Goal: Task Accomplishment & Management: Complete application form

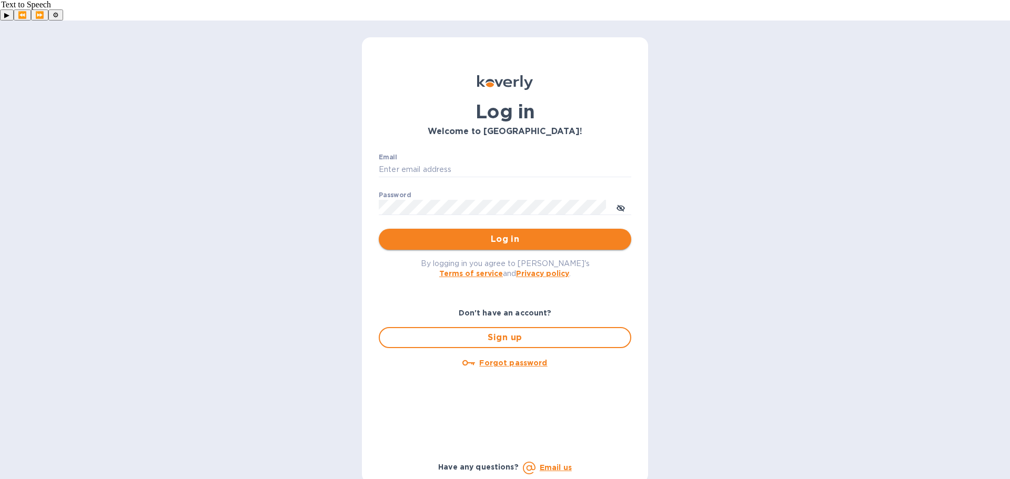
type input "[EMAIL_ADDRESS][DOMAIN_NAME]"
click at [502, 233] on span "Log in" at bounding box center [505, 239] width 236 height 13
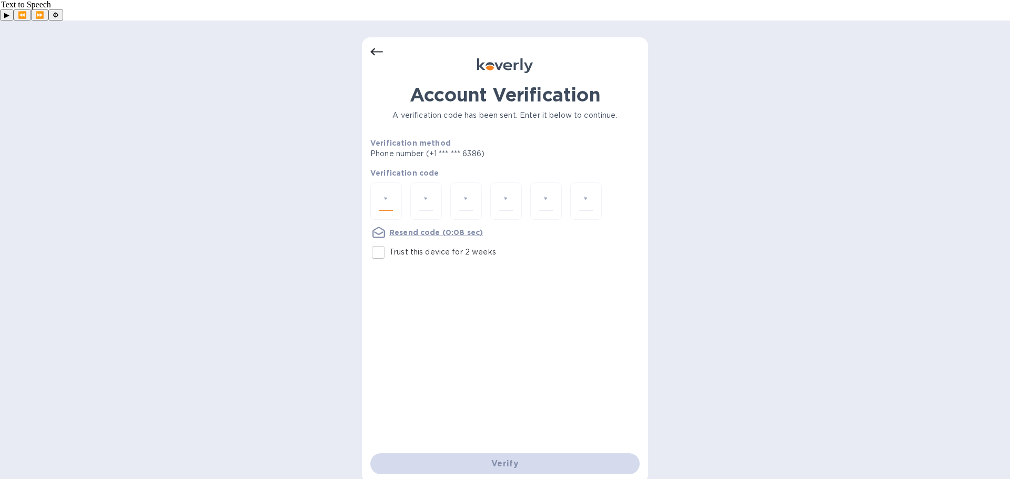
click at [381, 191] on input "number" at bounding box center [386, 200] width 14 height 19
type input "6"
type input "2"
type input "5"
type input "6"
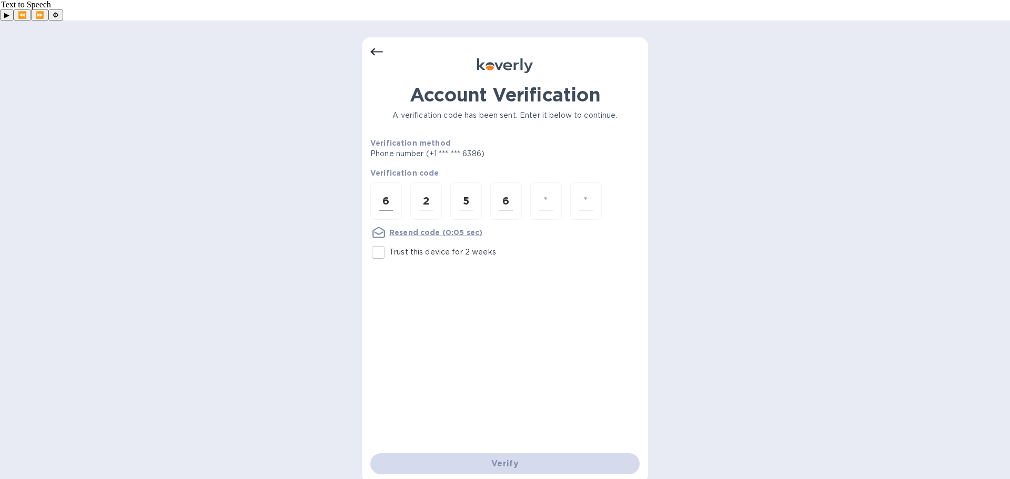
type input "4"
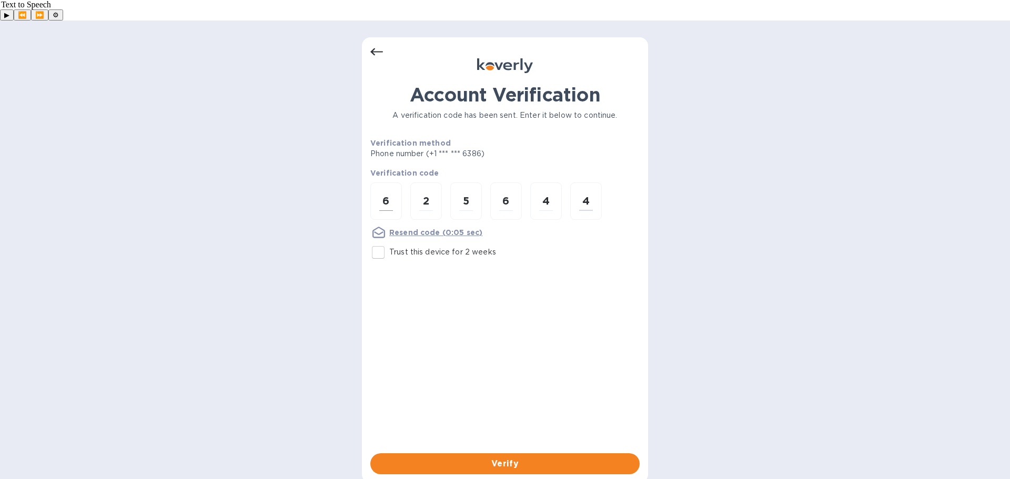
type input "4"
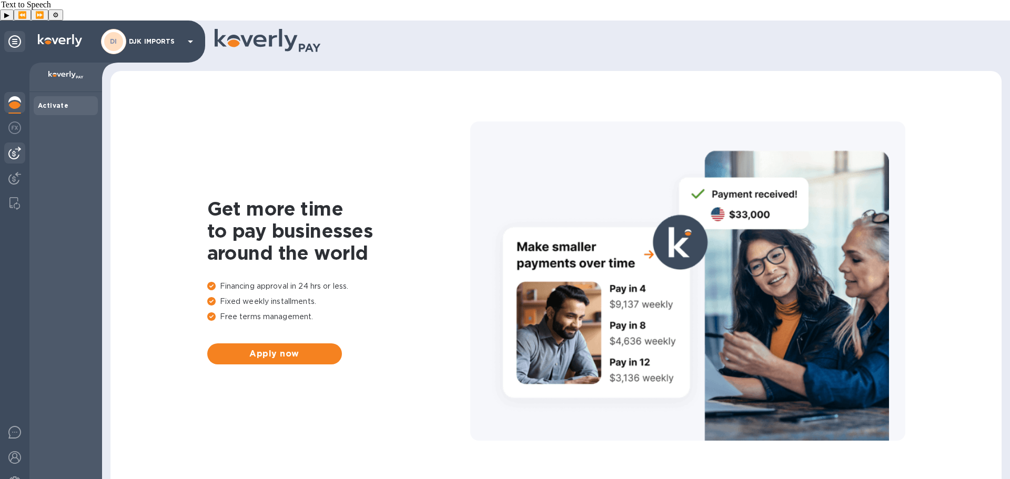
click at [15, 147] on img at bounding box center [14, 153] width 13 height 13
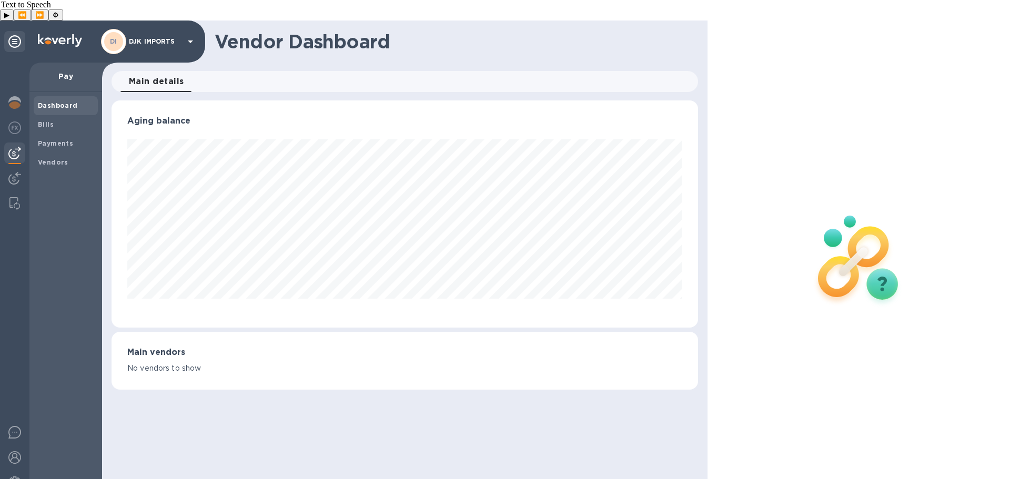
scroll to position [227, 586]
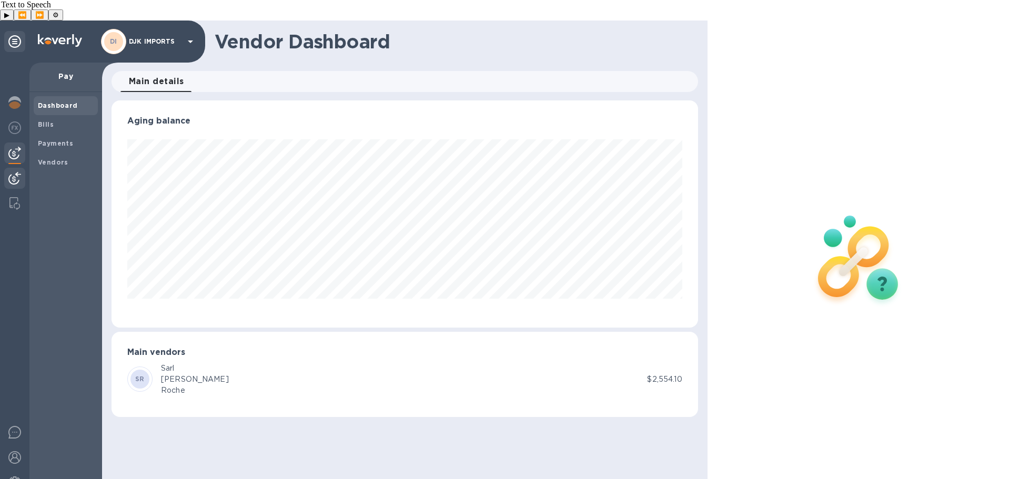
click at [13, 172] on img at bounding box center [14, 178] width 13 height 13
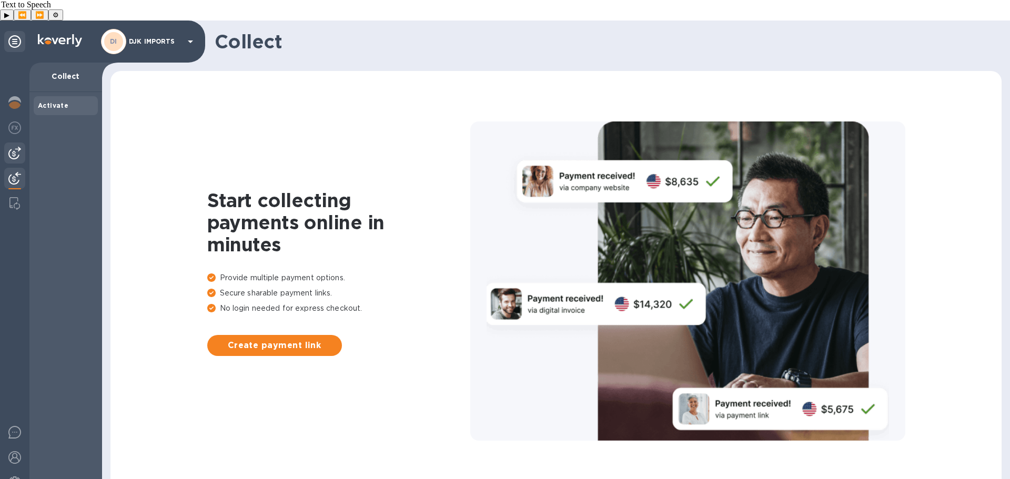
click at [15, 147] on img at bounding box center [14, 153] width 13 height 13
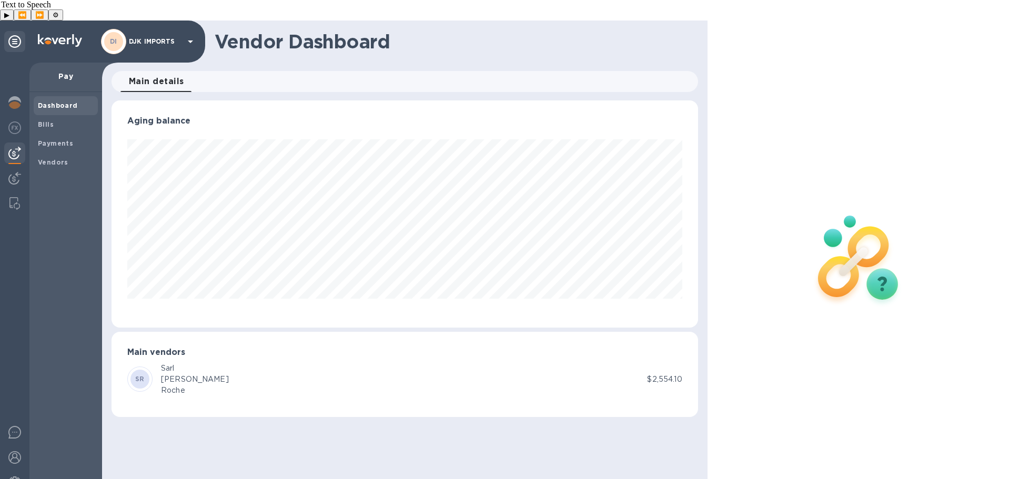
scroll to position [227, 586]
click at [49, 158] on b "Vendors" at bounding box center [53, 162] width 30 height 8
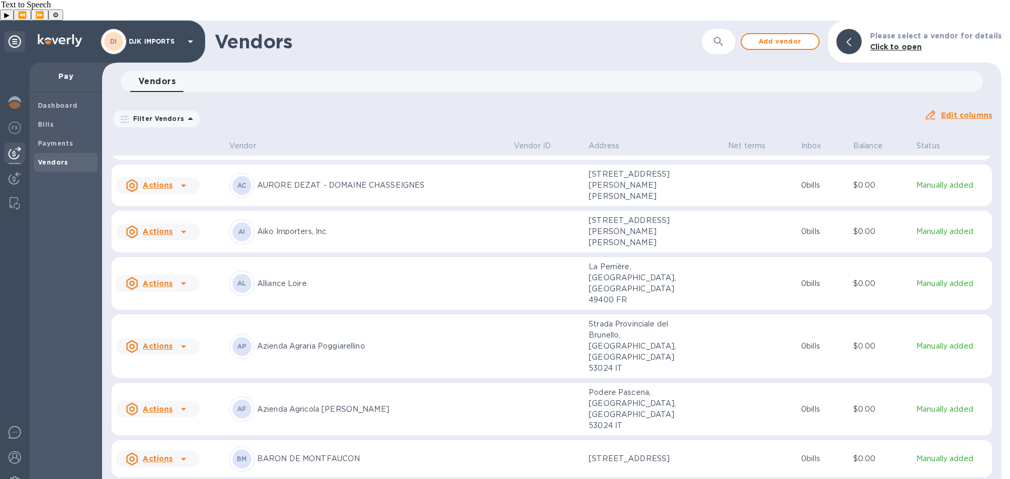
scroll to position [158, 0]
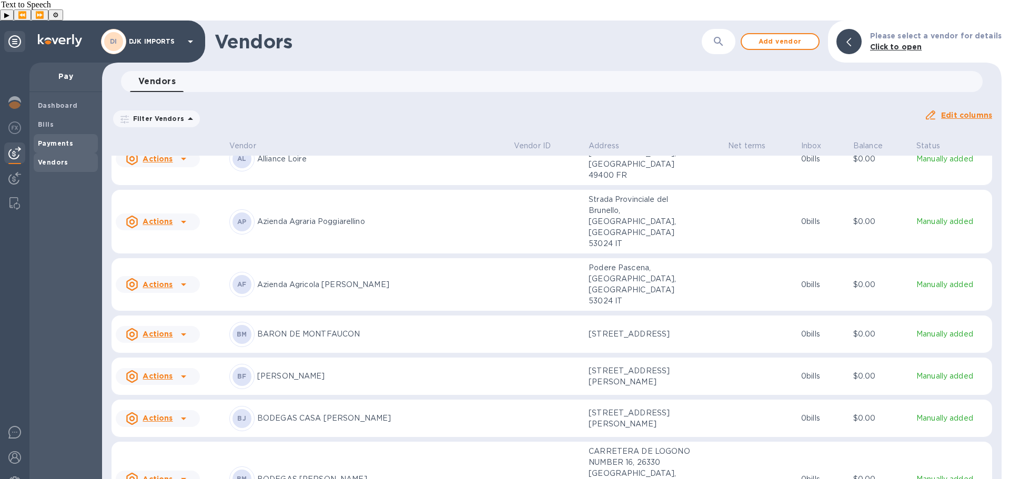
click at [64, 139] on b "Payments" at bounding box center [55, 143] width 35 height 8
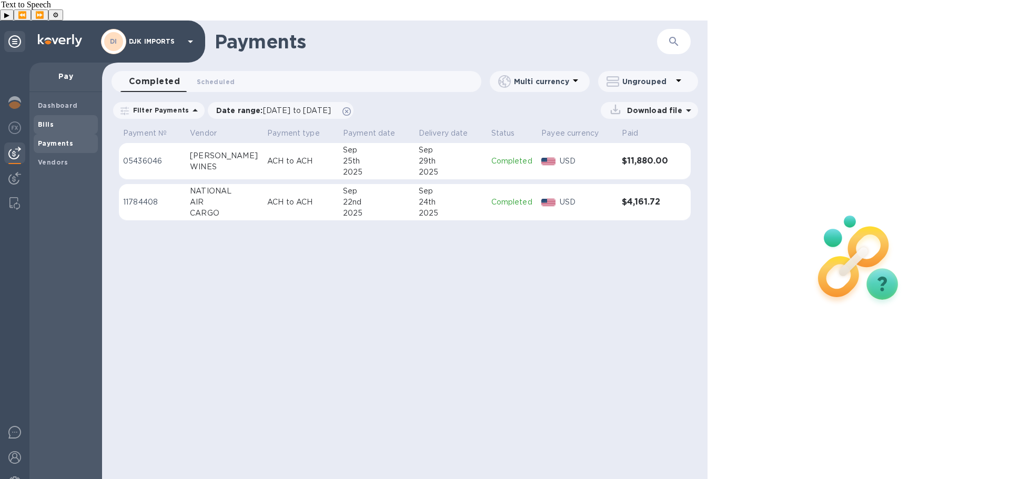
click at [55, 119] on span "Bills" at bounding box center [66, 124] width 56 height 11
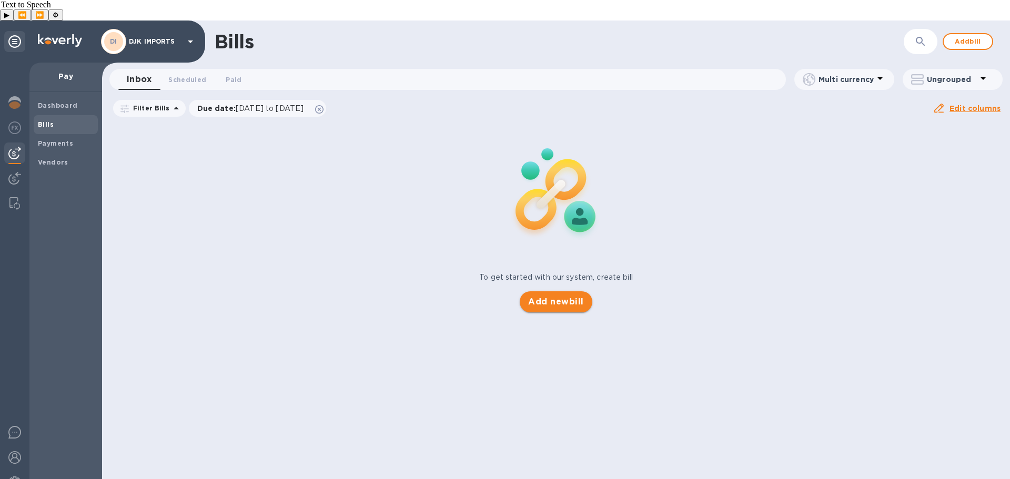
click at [553, 296] on span "Add new bill" at bounding box center [555, 302] width 55 height 13
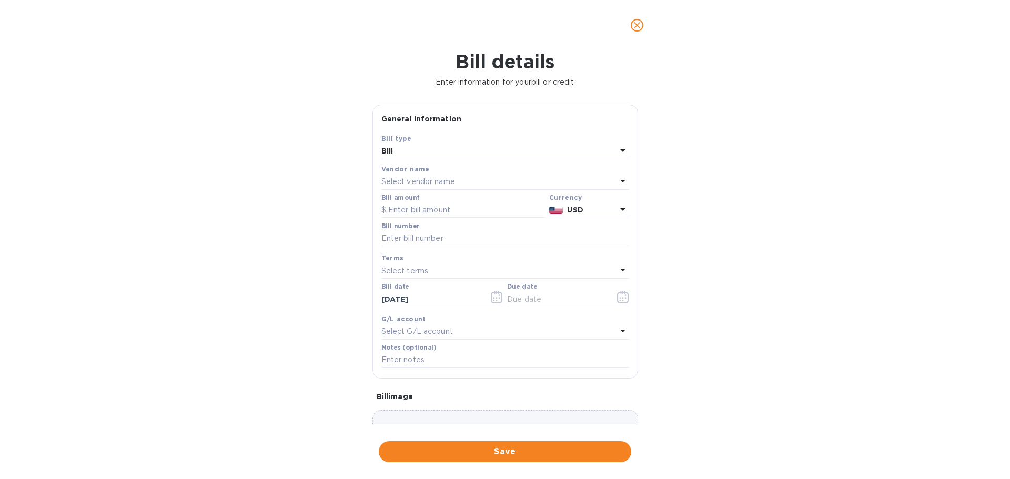
click at [437, 181] on p "Select vendor name" at bounding box center [418, 181] width 74 height 11
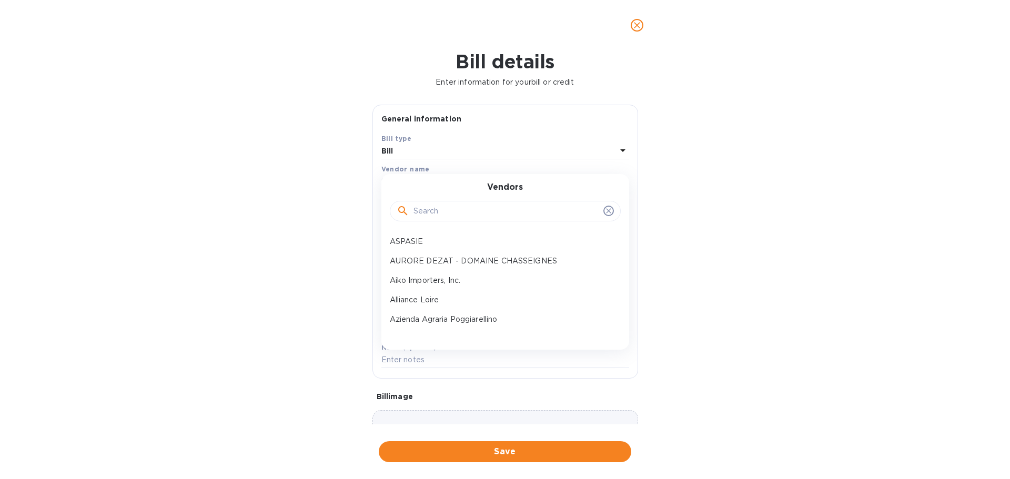
click at [459, 212] on input "text" at bounding box center [506, 211] width 186 height 16
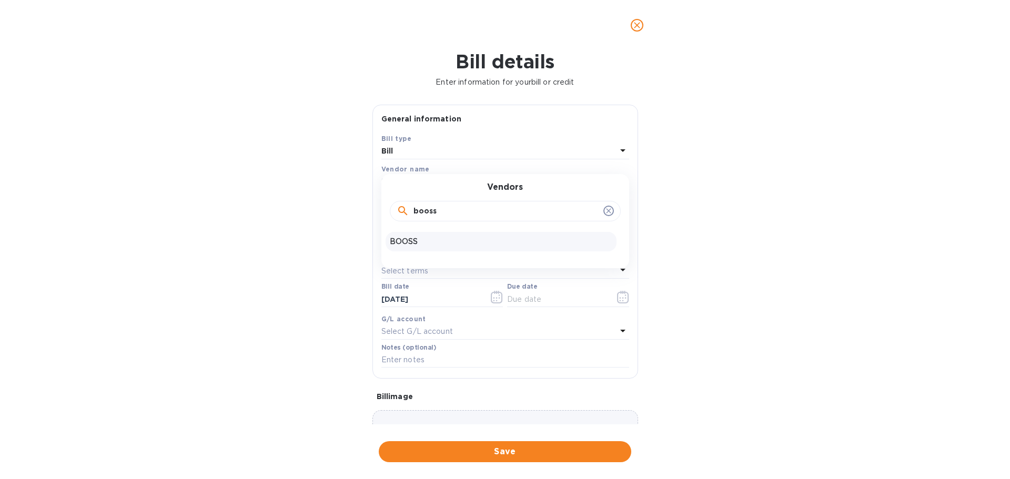
type input "booss"
click at [421, 242] on p "BOOSS" at bounding box center [501, 241] width 222 height 11
click at [449, 211] on input "text" at bounding box center [463, 210] width 164 height 16
type input "6,000"
click at [549, 300] on input "text" at bounding box center [556, 299] width 99 height 16
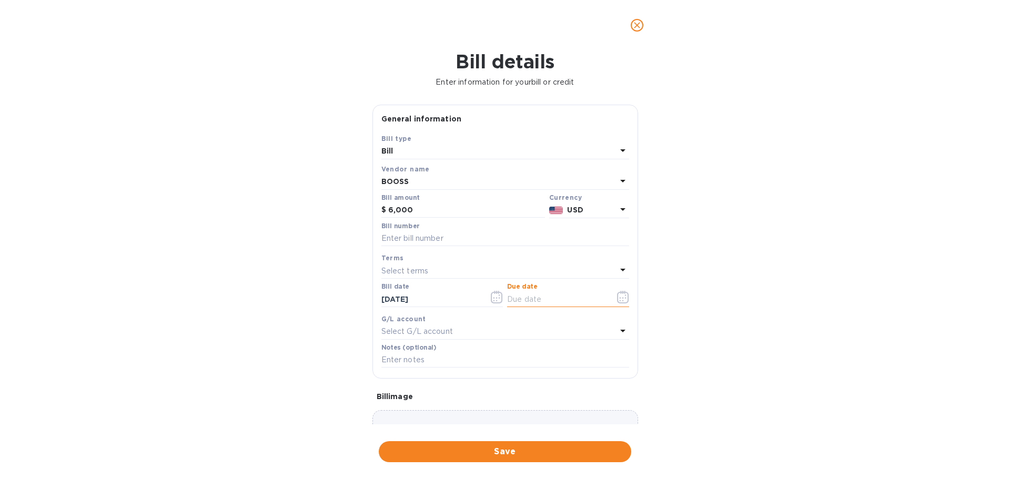
click at [617, 302] on icon "button" at bounding box center [623, 297] width 12 height 13
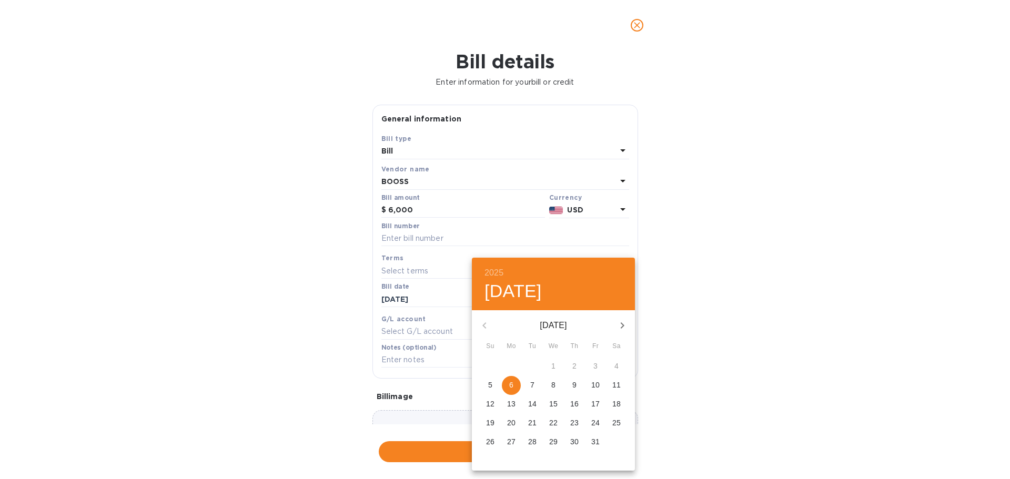
click at [505, 386] on span "6" at bounding box center [511, 385] width 19 height 11
type input "10/06/2025"
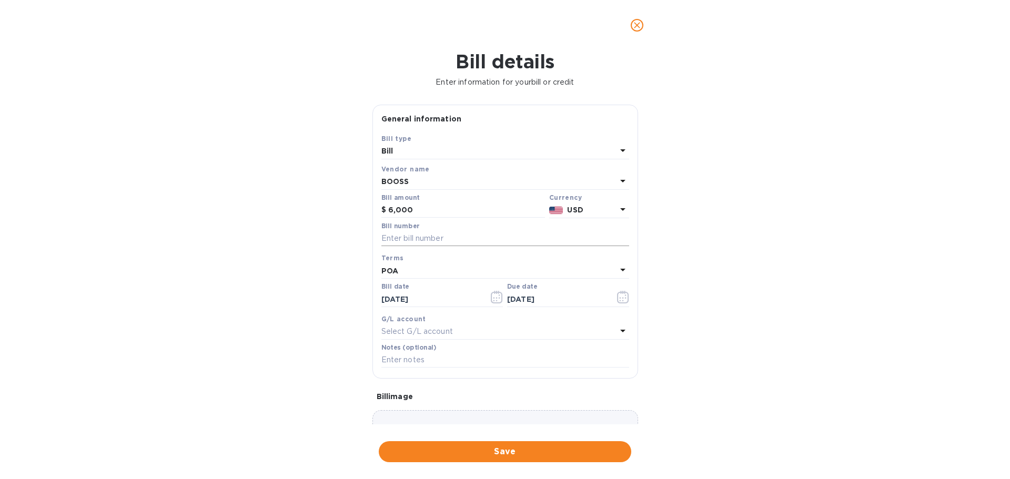
click at [466, 235] on input "text" at bounding box center [505, 239] width 248 height 16
type input "oct"
drag, startPoint x: 481, startPoint y: 232, endPoint x: 332, endPoint y: 230, distance: 148.8
click at [332, 230] on div "Bill details Enter information for your bill or credit General information Save…" at bounding box center [505, 264] width 1010 height 429
drag, startPoint x: 430, startPoint y: 243, endPoint x: 434, endPoint y: 237, distance: 7.5
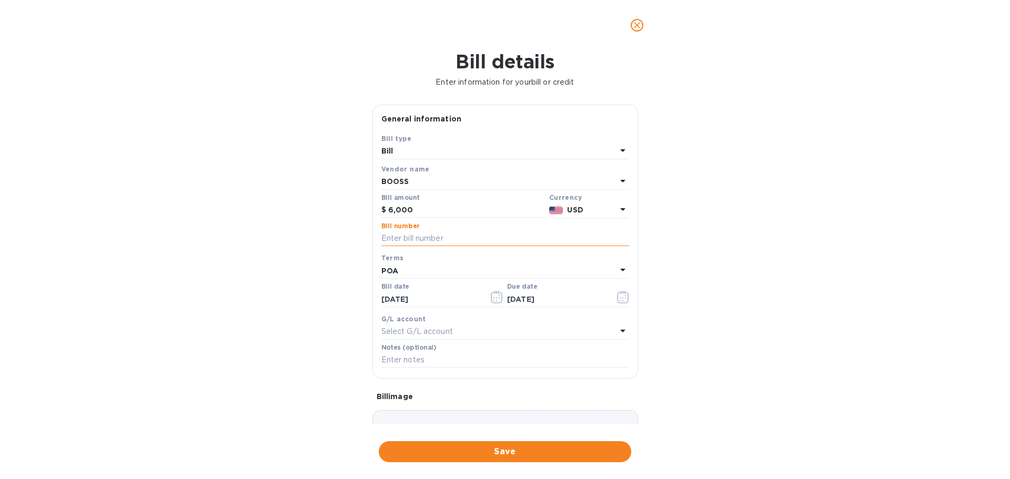
click at [430, 243] on input "text" at bounding box center [505, 239] width 248 height 16
click at [435, 237] on input "text" at bounding box center [505, 239] width 248 height 16
click at [462, 217] on input "6,000" at bounding box center [466, 210] width 157 height 16
click at [453, 239] on input "text" at bounding box center [505, 239] width 248 height 16
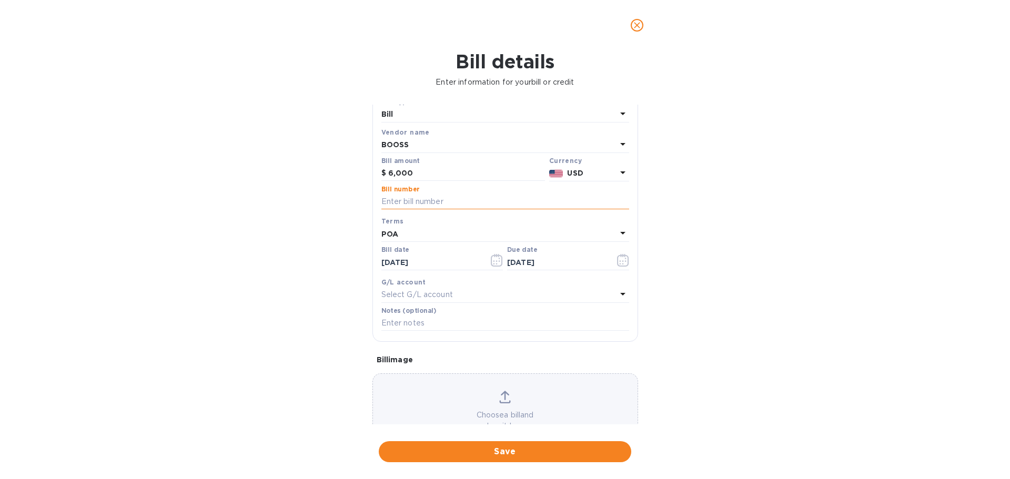
scroll to position [74, 0]
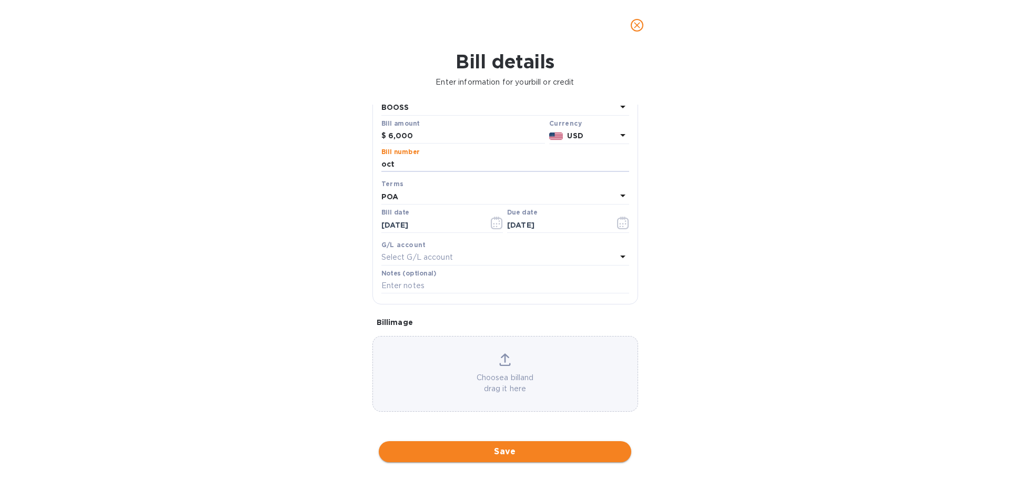
type input "oct"
click at [517, 450] on span "Save" at bounding box center [505, 451] width 236 height 13
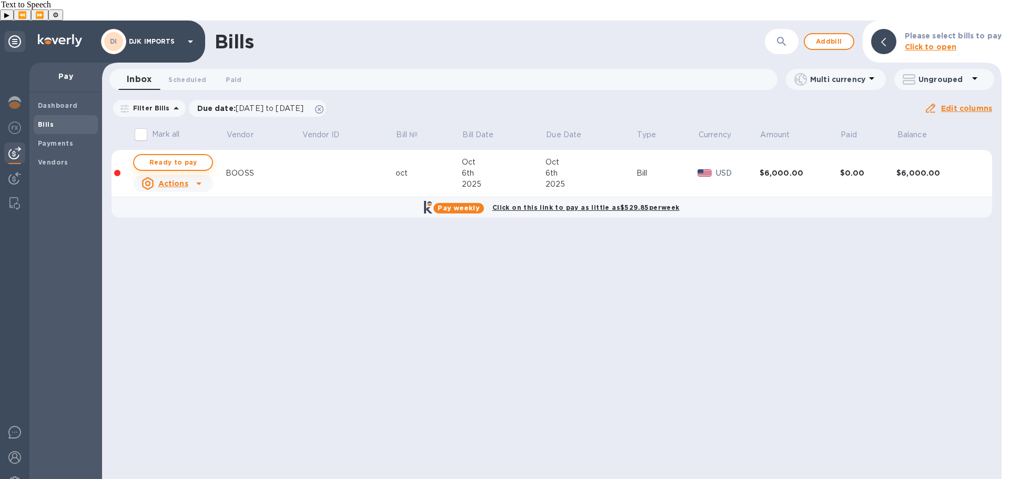
click at [194, 156] on span "Ready to pay" at bounding box center [172, 162] width 61 height 13
checkbox input "true"
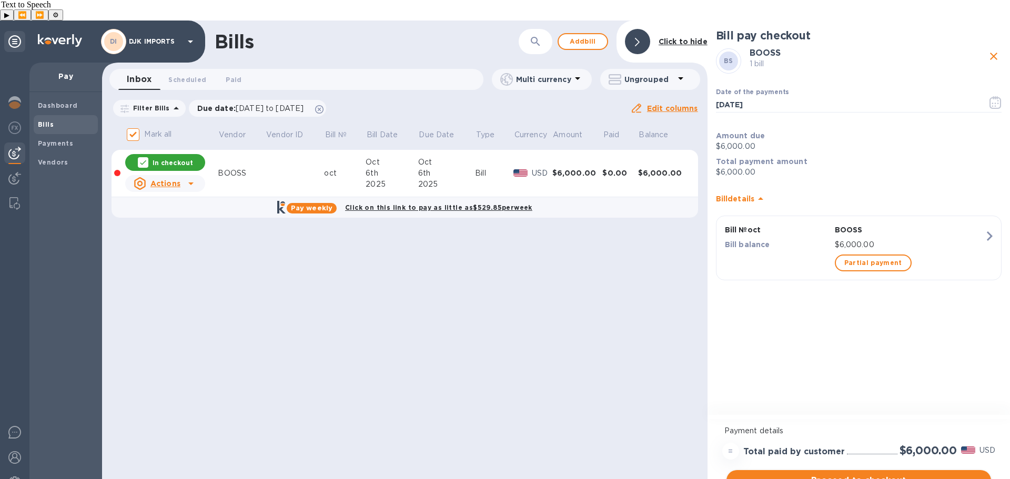
click at [902, 474] on span "Proceed to checkout" at bounding box center [859, 480] width 248 height 13
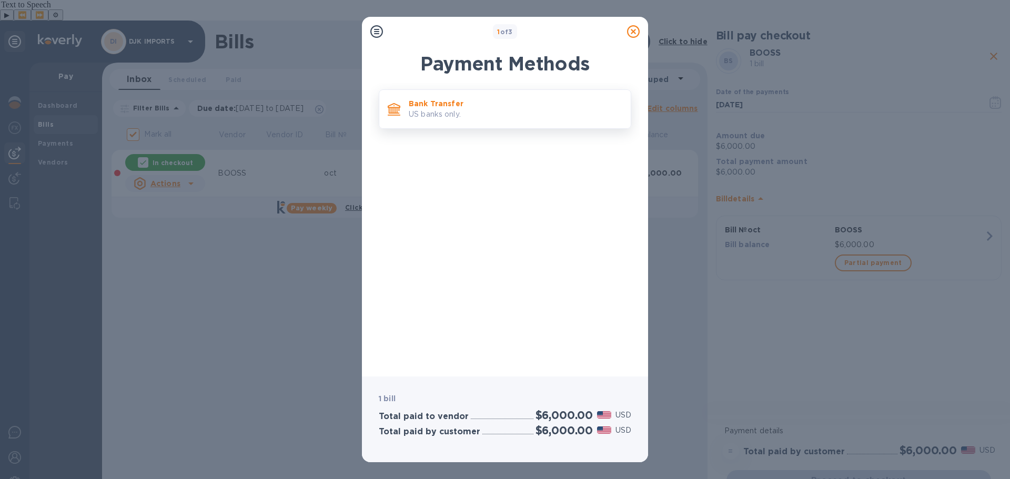
click at [444, 114] on p "US banks only." at bounding box center [515, 114] width 213 height 11
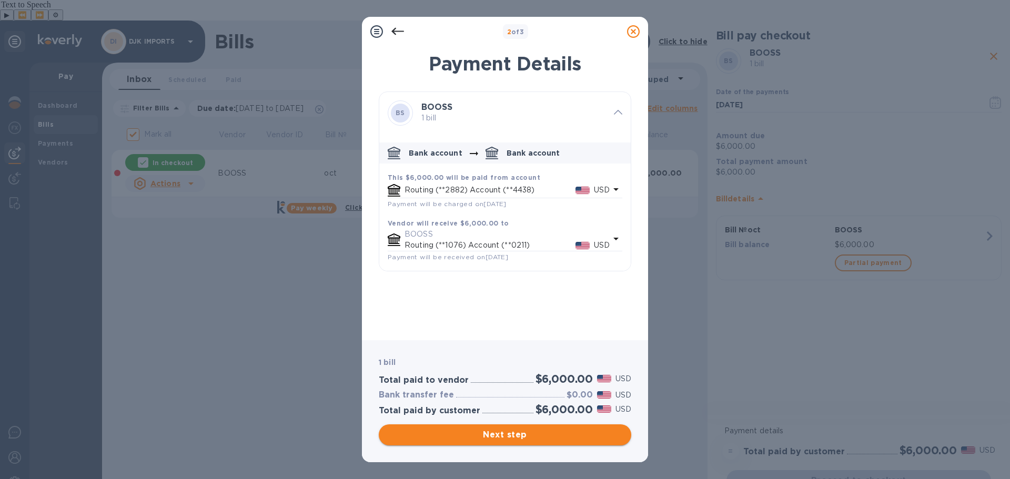
click at [537, 436] on span "Next step" at bounding box center [505, 435] width 236 height 13
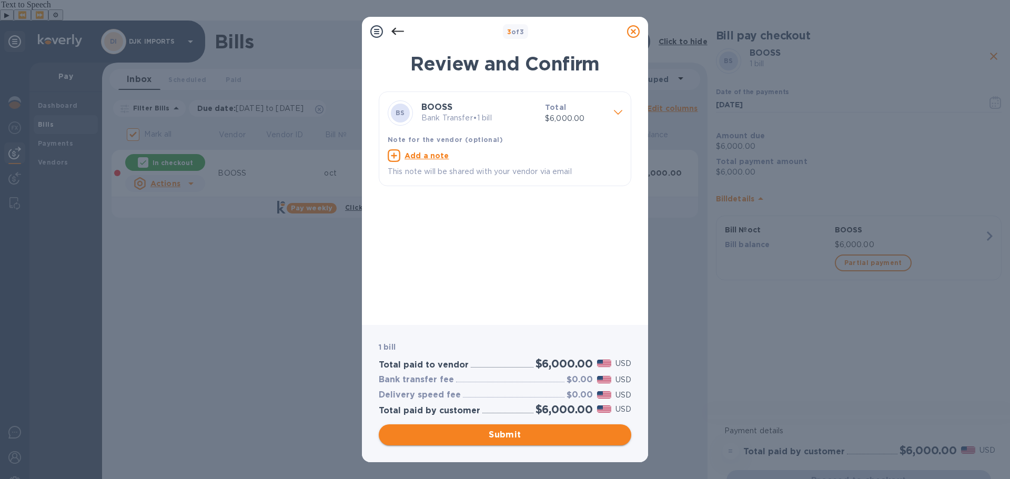
click at [523, 432] on span "Submit" at bounding box center [505, 435] width 236 height 13
